Goal: Transaction & Acquisition: Book appointment/travel/reservation

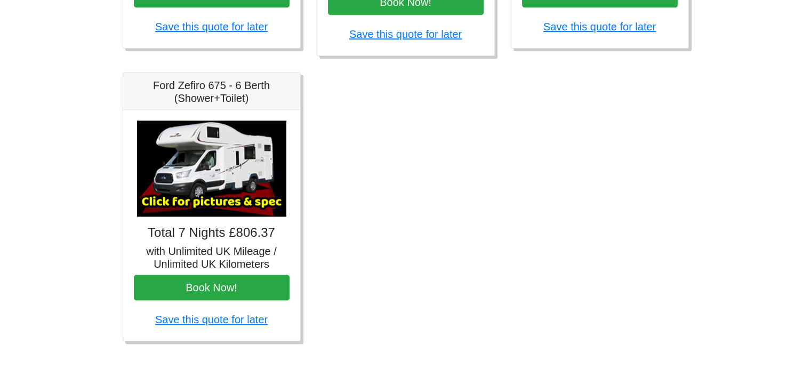
scroll to position [688, 0]
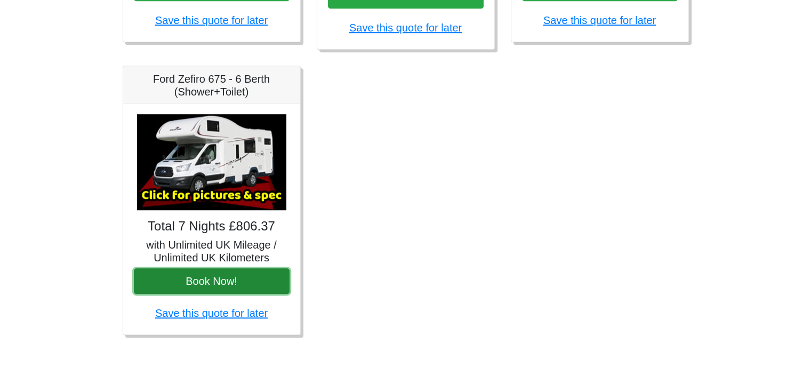
click at [198, 276] on button "Book Now!" at bounding box center [212, 281] width 156 height 26
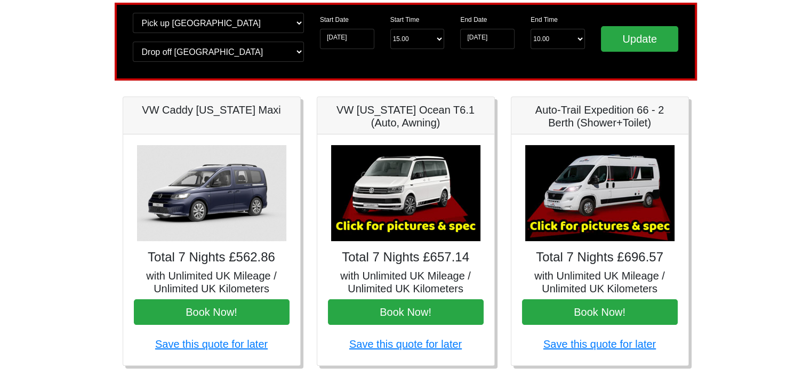
scroll to position [0, 0]
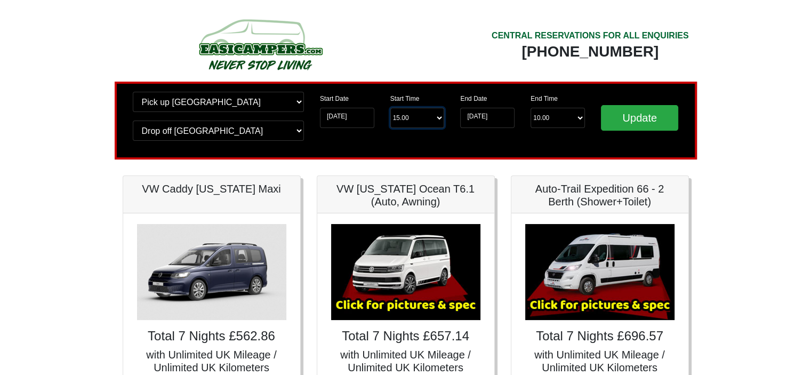
click at [420, 123] on select "Start Time 15.00 -------- 11.00 am ([DATE] & [DATE] Only) 12.00 pm ([DATE]) 13.…" at bounding box center [417, 118] width 54 height 20
select select "11.00"
click at [390, 108] on select "Start Time 15.00 -------- 11.00 am ([DATE] & [DATE] Only) 12.00 pm ([DATE]) 13.…" at bounding box center [417, 118] width 54 height 20
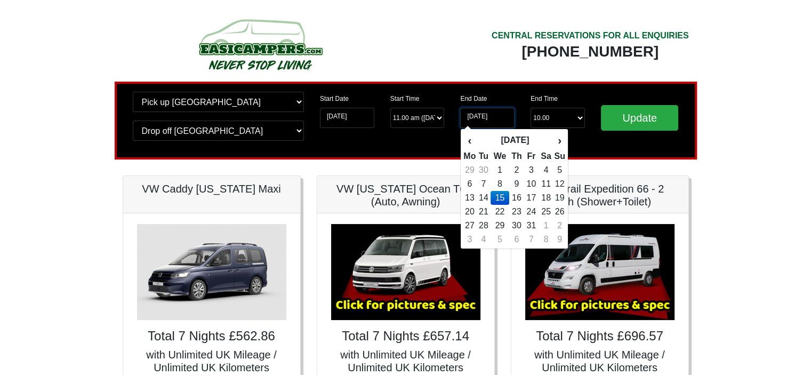
click at [507, 120] on input "[DATE]" at bounding box center [487, 118] width 54 height 20
click at [532, 196] on td "17" at bounding box center [531, 198] width 14 height 14
type input "[DATE]"
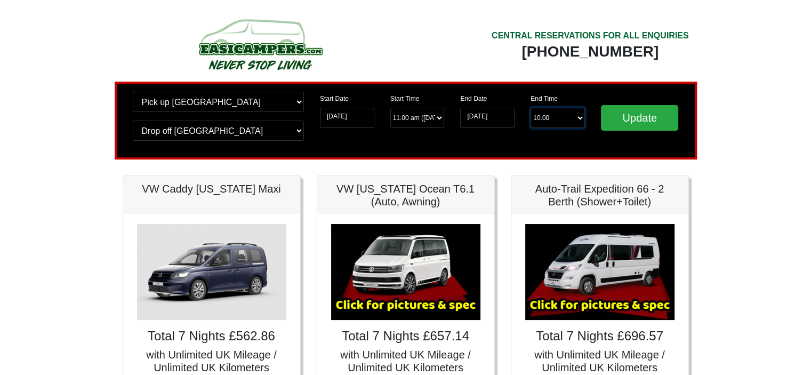
click at [580, 117] on select "End Time 10.00 -------- 08.00 am 09.00 am 10.00 am 11.00 am ([DATE] Only)" at bounding box center [557, 118] width 54 height 20
select select "11.00"
click at [530, 108] on select "End Time 10.00 -------- 08.00 am 09.00 am 10.00 am 11.00 am ([DATE] Only)" at bounding box center [557, 118] width 54 height 20
click at [637, 119] on input "Update" at bounding box center [640, 118] width 78 height 26
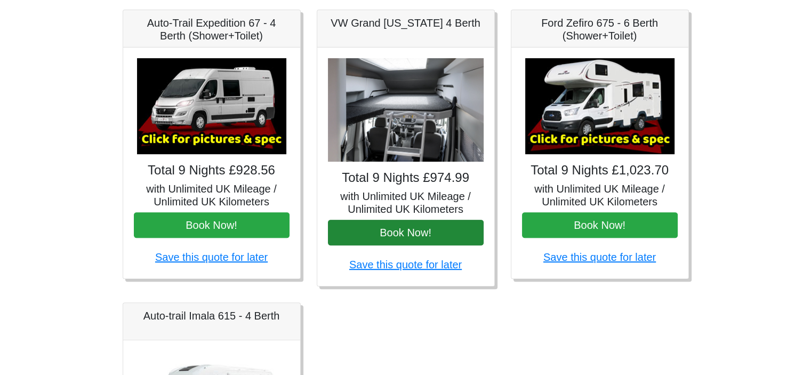
scroll to position [426, 0]
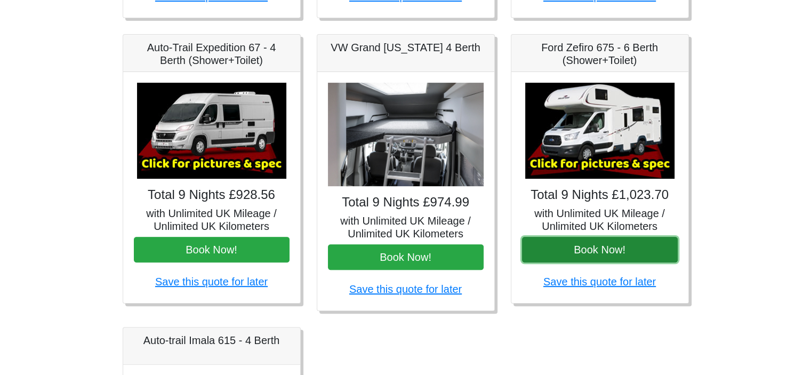
click at [596, 252] on button "Book Now!" at bounding box center [600, 250] width 156 height 26
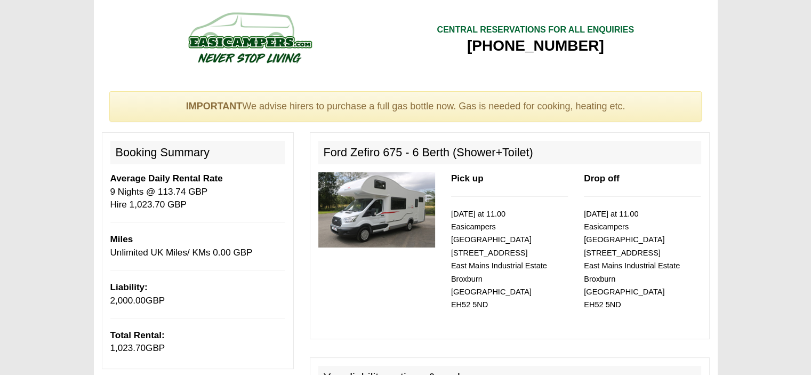
click at [377, 221] on img at bounding box center [376, 209] width 117 height 75
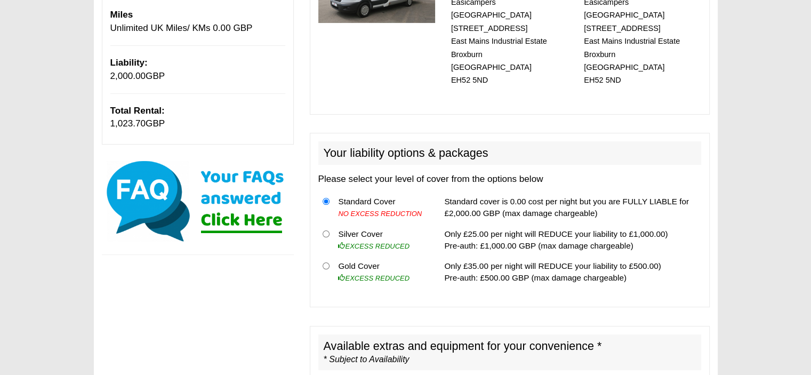
scroll to position [284, 0]
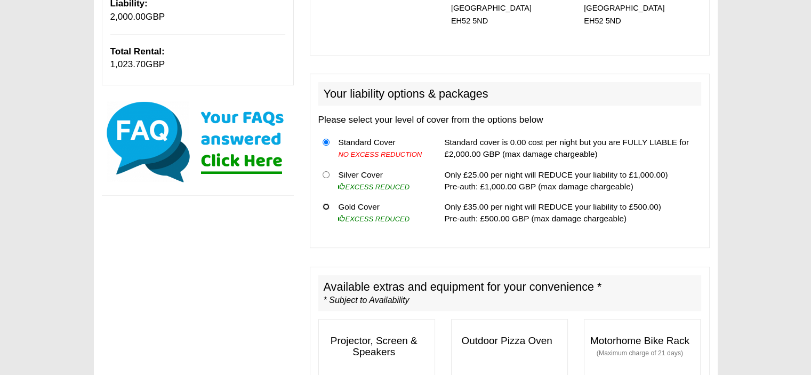
click at [326, 203] on input "radio" at bounding box center [325, 206] width 7 height 7
radio input "true"
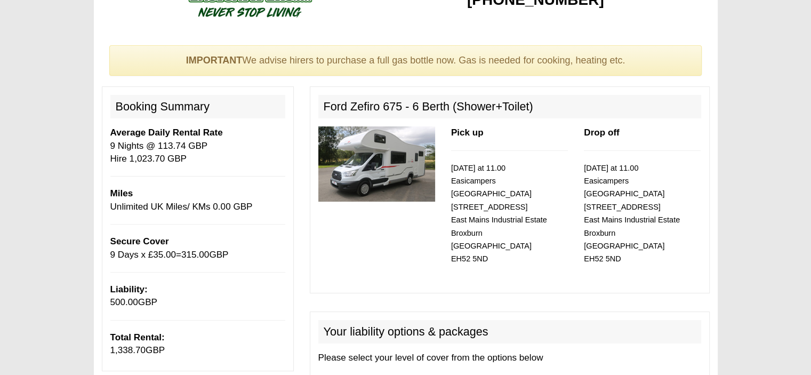
scroll to position [0, 0]
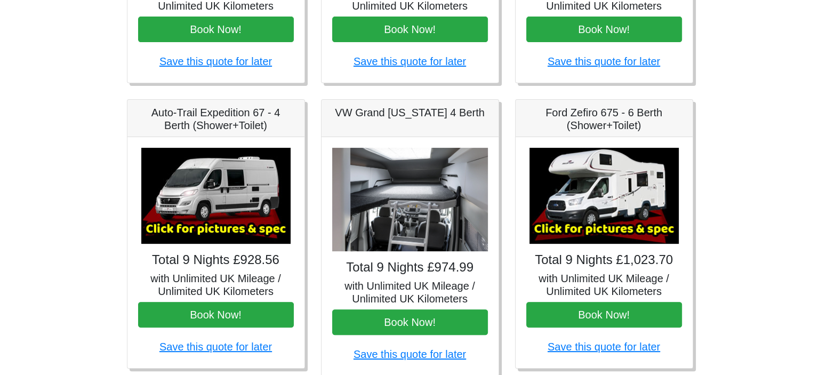
scroll to position [426, 0]
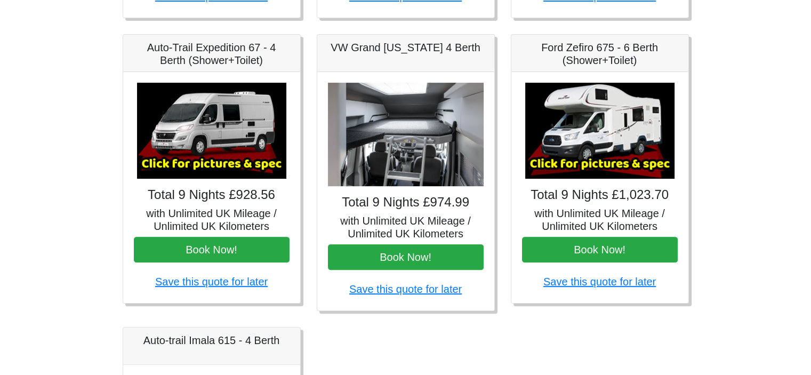
click at [614, 138] on img at bounding box center [599, 131] width 149 height 96
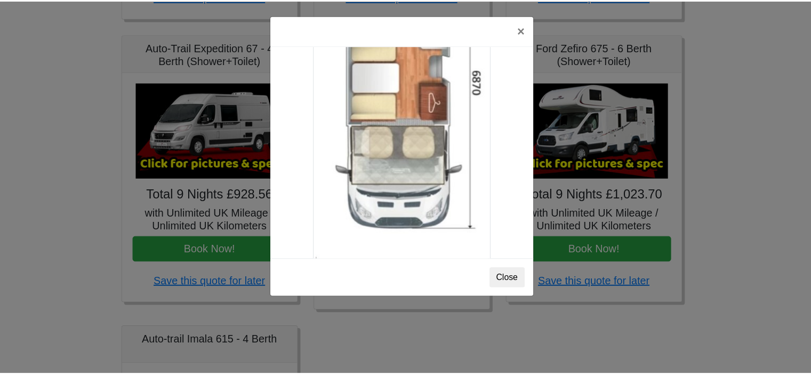
scroll to position [1878, 0]
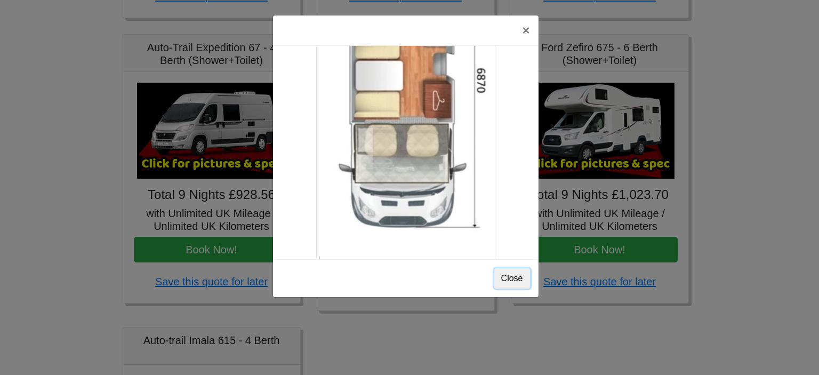
click at [506, 277] on button "Close" at bounding box center [512, 278] width 36 height 20
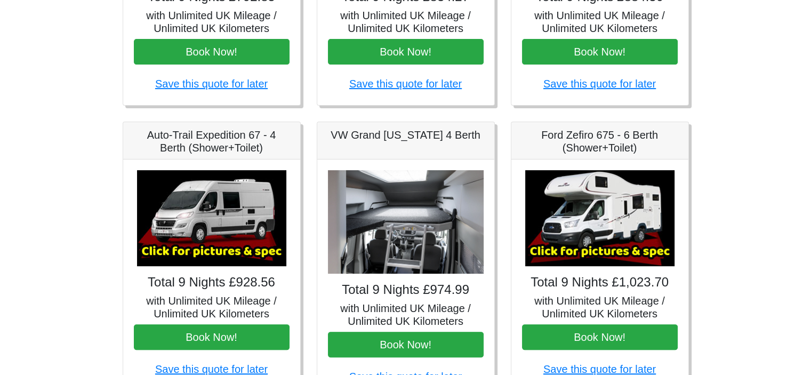
scroll to position [373, 0]
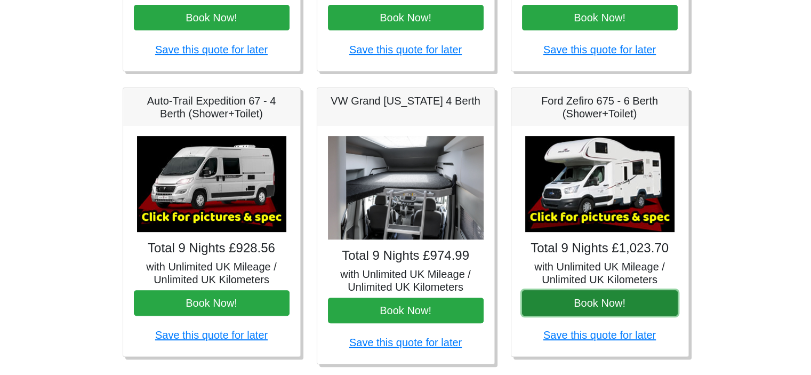
click at [593, 303] on button "Book Now!" at bounding box center [600, 303] width 156 height 26
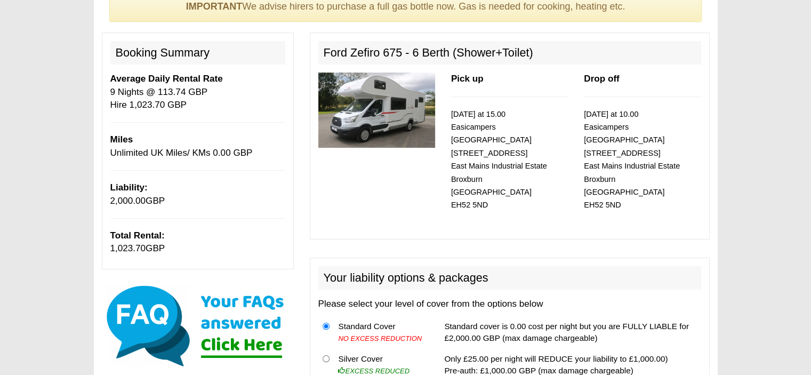
scroll to position [160, 0]
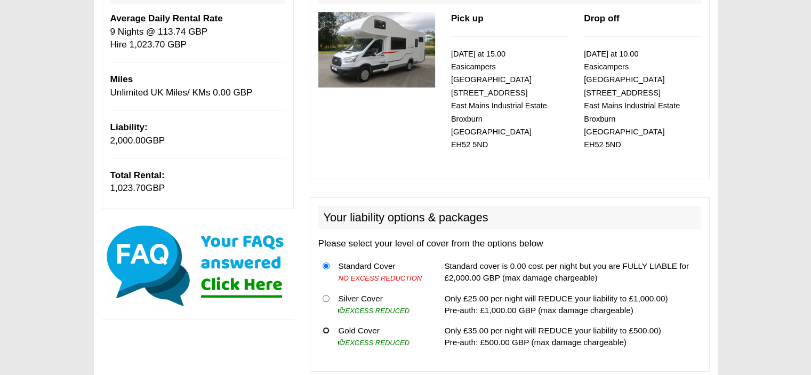
click at [322, 327] on input "radio" at bounding box center [325, 330] width 7 height 7
radio input "true"
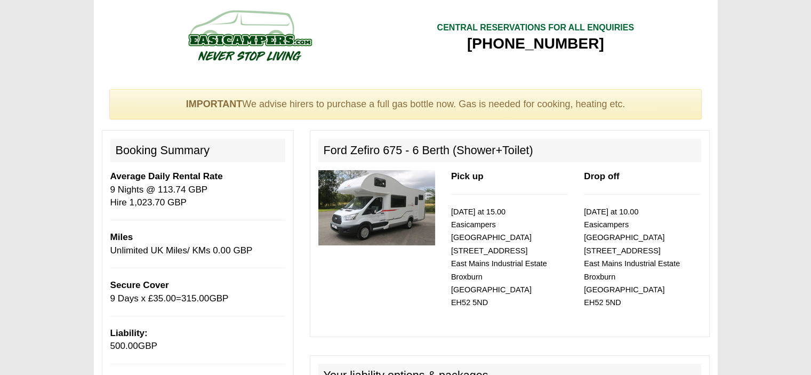
scroll to position [0, 0]
